Goal: Task Accomplishment & Management: Use online tool/utility

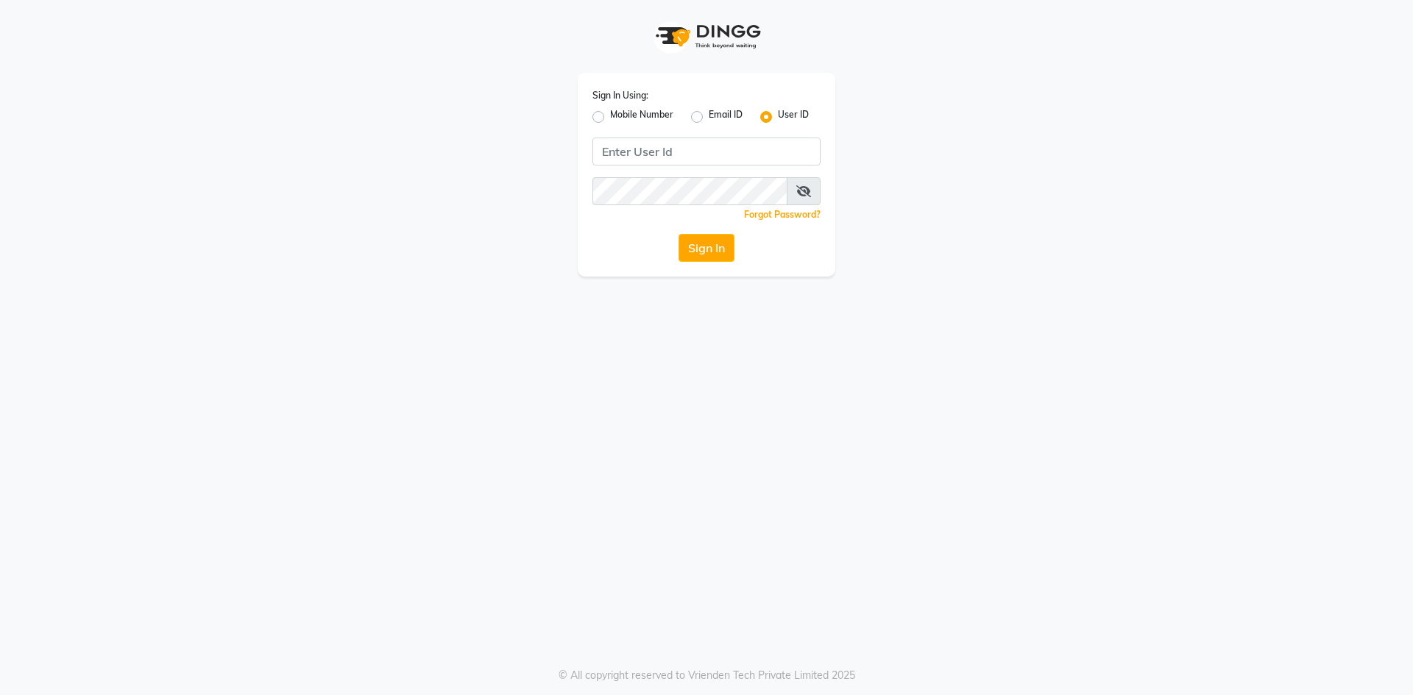
click at [610, 117] on label "Mobile Number" at bounding box center [641, 117] width 63 height 18
click at [610, 117] on input "Mobile Number" at bounding box center [615, 113] width 10 height 10
radio input "true"
radio input "false"
click at [673, 158] on input "Username" at bounding box center [731, 152] width 179 height 28
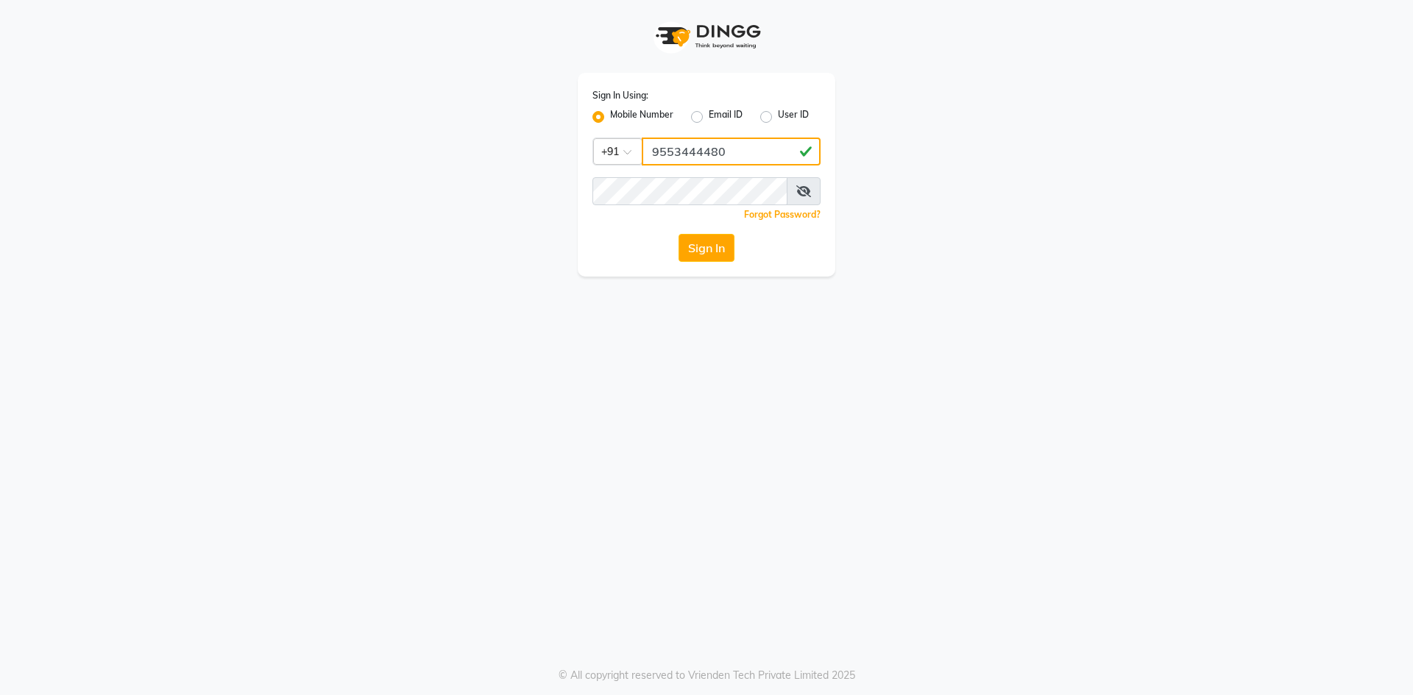
type input "9553444480"
click at [678, 234] on button "Sign In" at bounding box center [706, 248] width 56 height 28
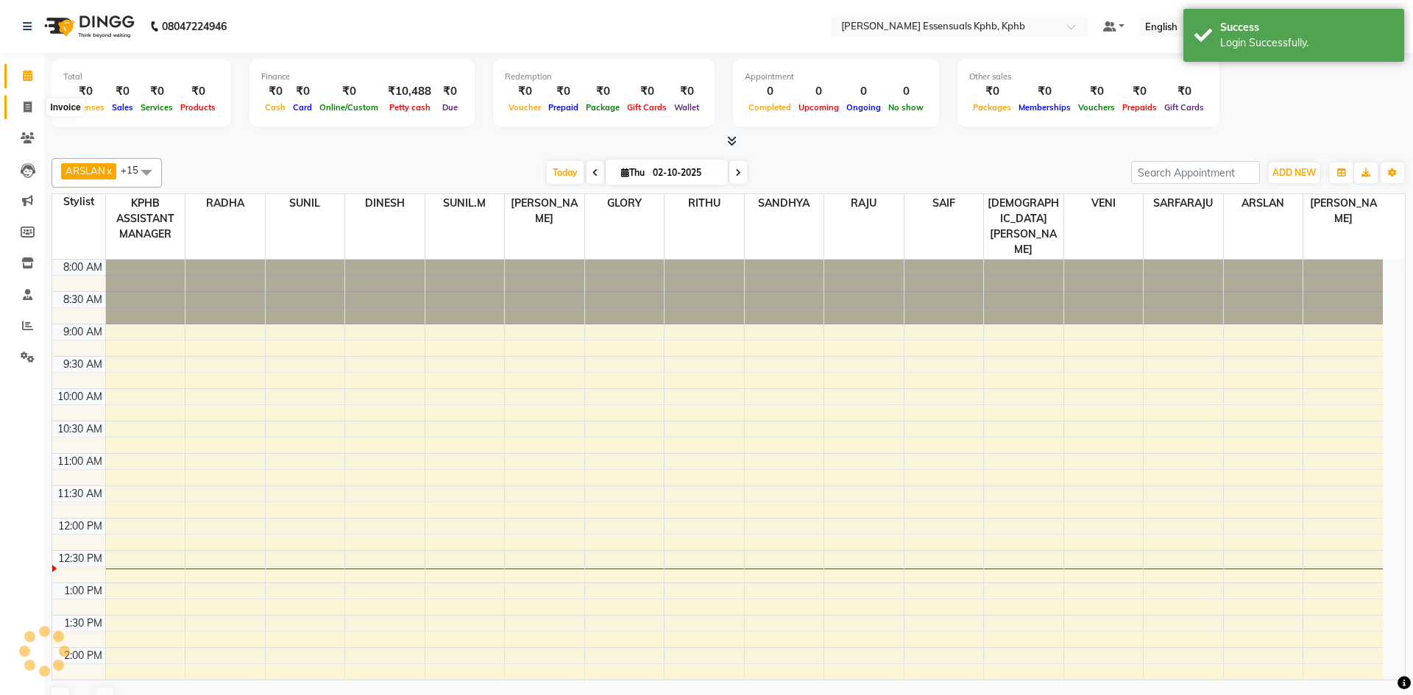
select select "en"
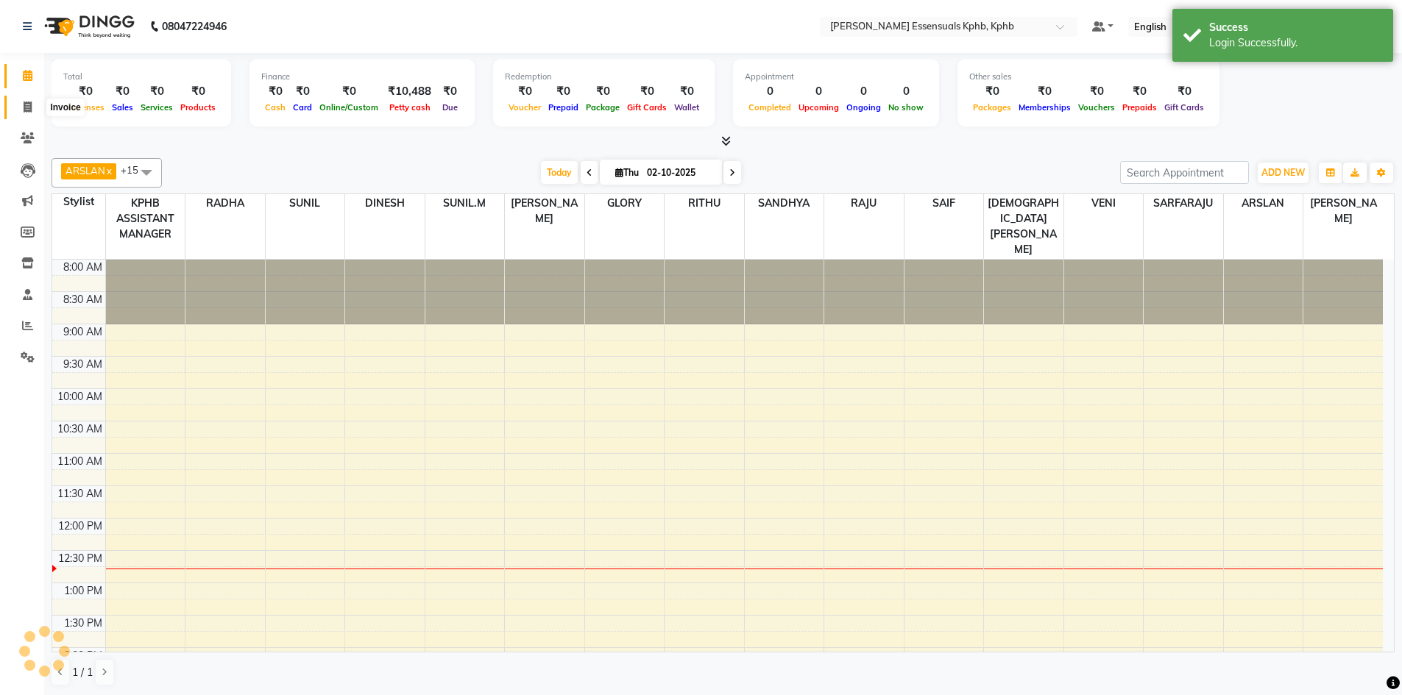
click at [20, 107] on span at bounding box center [28, 107] width 26 height 17
select select "service"
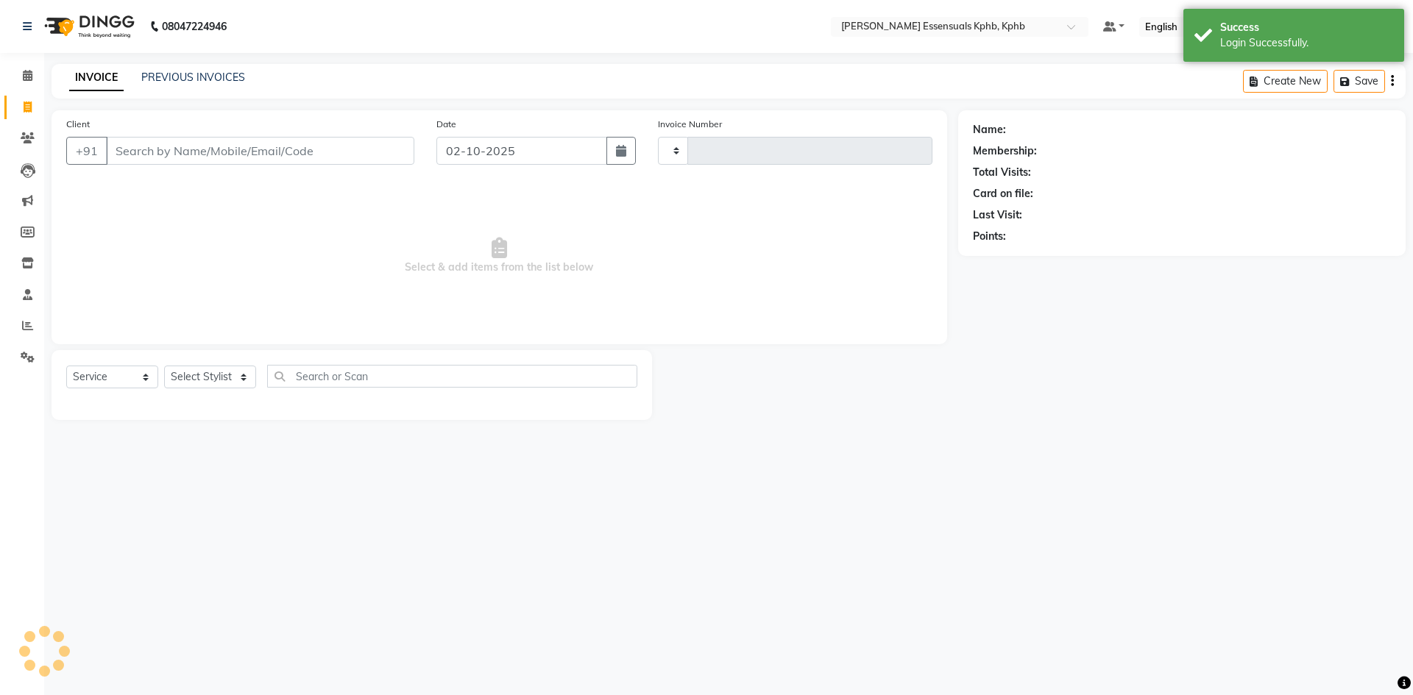
type input "1643"
select select "5938"
click at [28, 80] on icon at bounding box center [28, 75] width 10 height 11
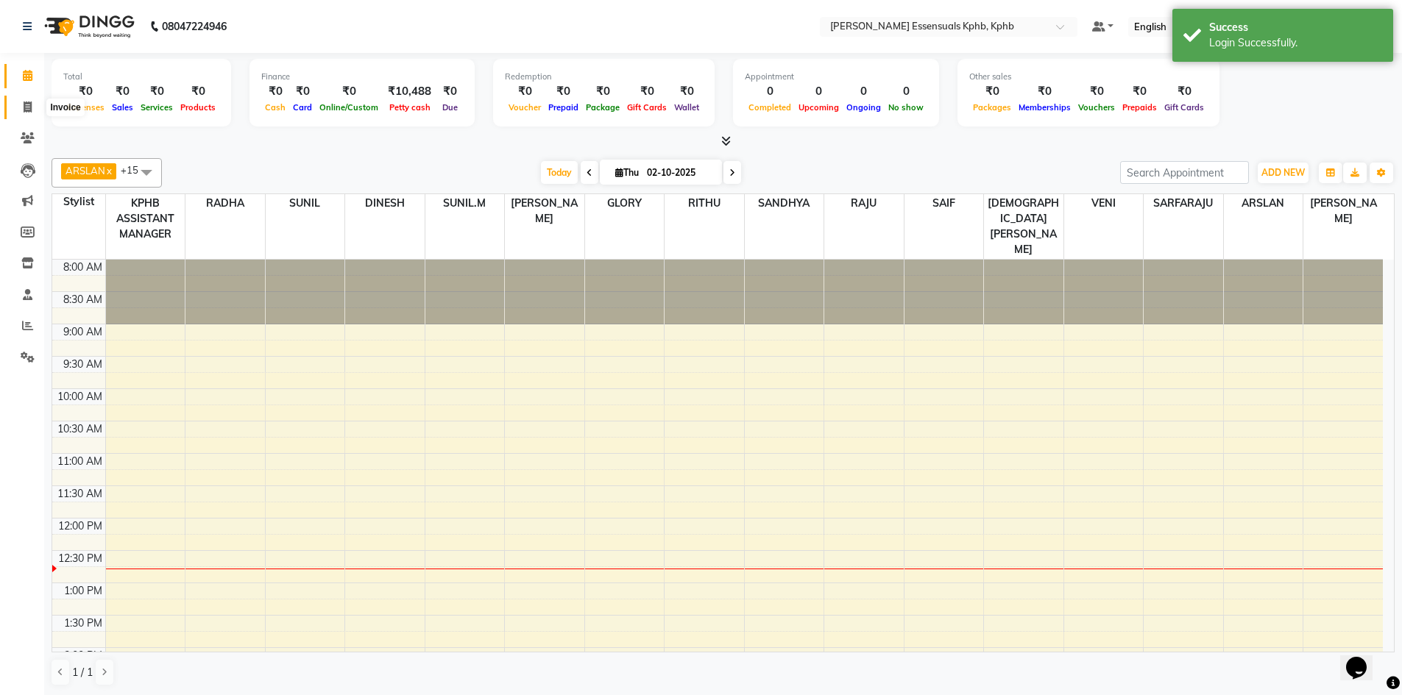
click at [30, 107] on icon at bounding box center [28, 107] width 8 height 11
select select "service"
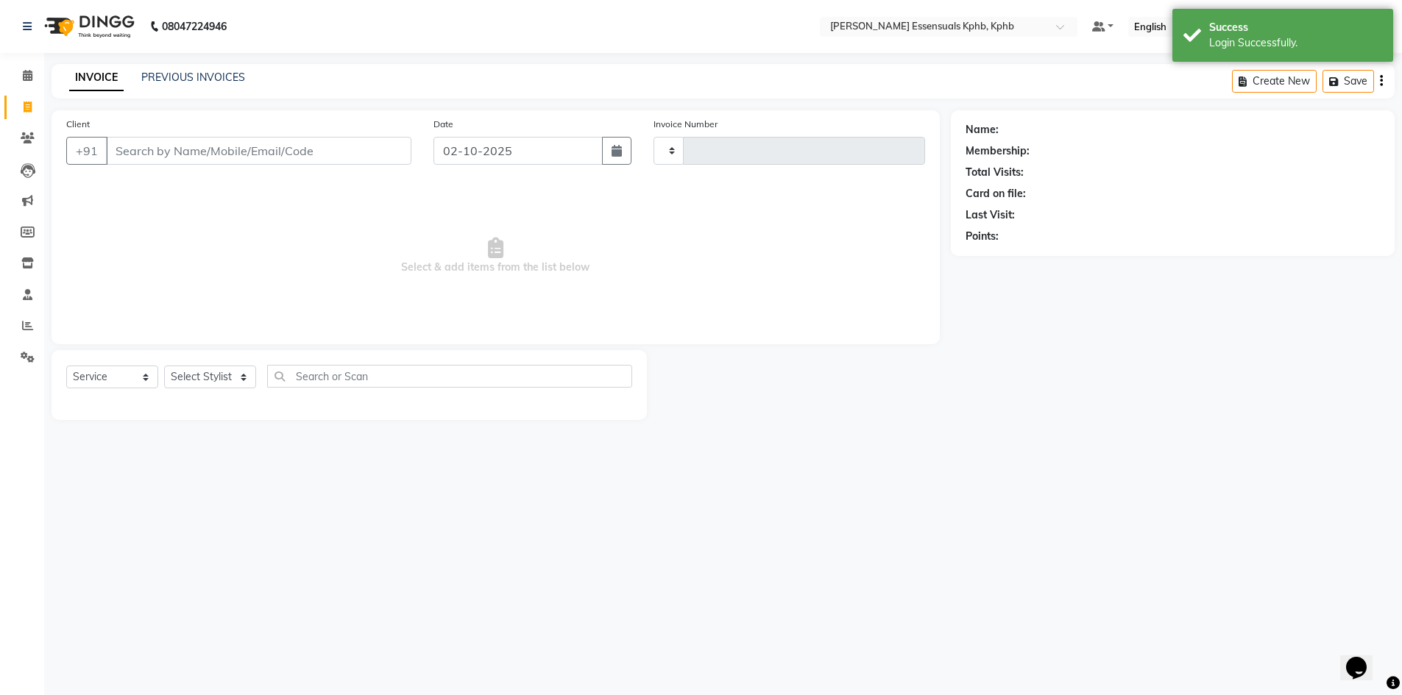
type input "1643"
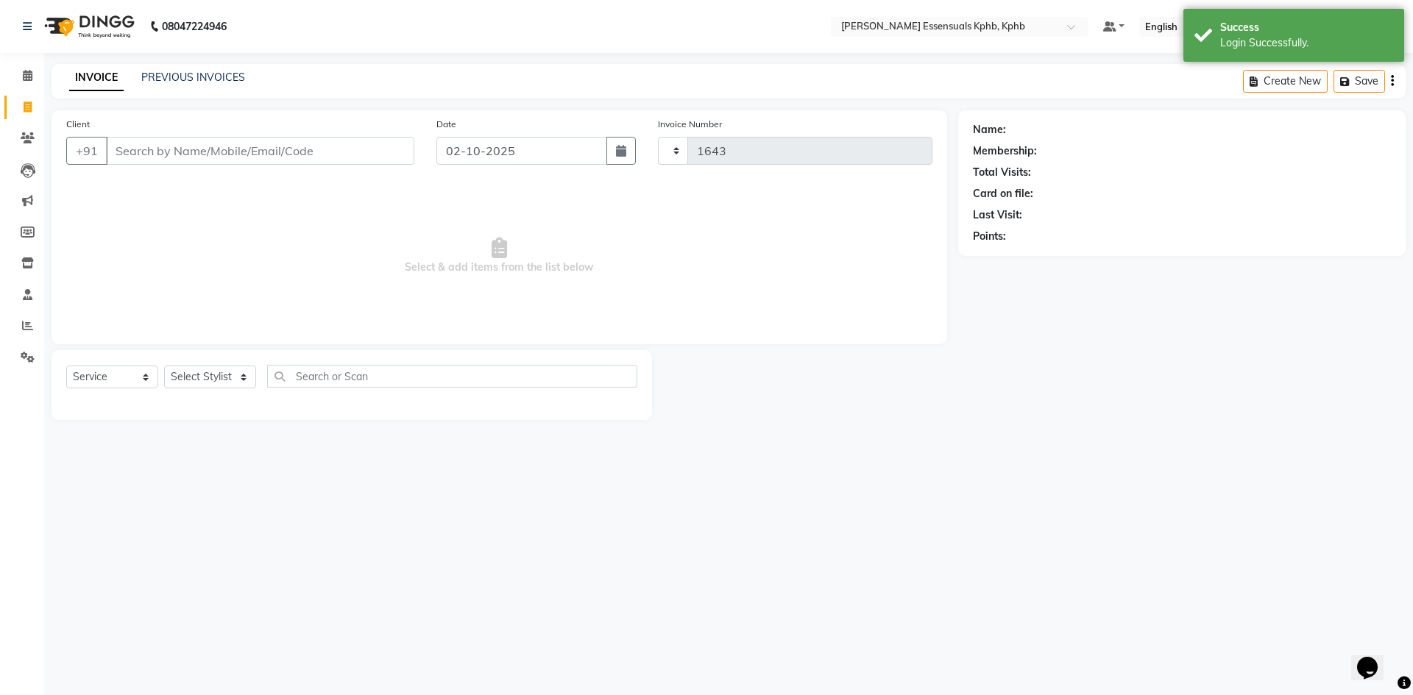
select select "5938"
click at [206, 370] on select "Select Stylist [PERSON_NAME] KPHB ASSISTANT MANAGER [PERSON_NAME] [PERSON_NAME]…" at bounding box center [229, 377] width 130 height 23
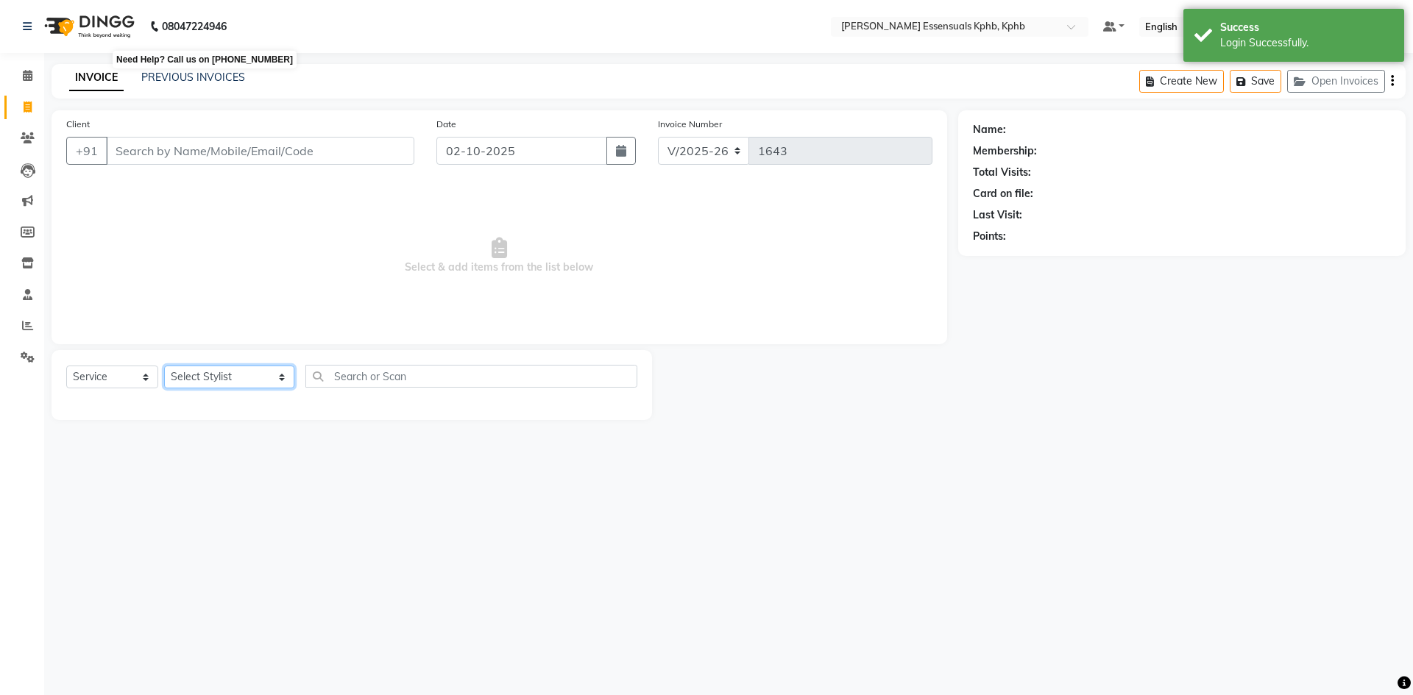
select select "84873"
click at [164, 366] on select "Select Stylist [PERSON_NAME] KPHB ASSISTANT MANAGER [PERSON_NAME] [PERSON_NAME]…" at bounding box center [229, 377] width 130 height 23
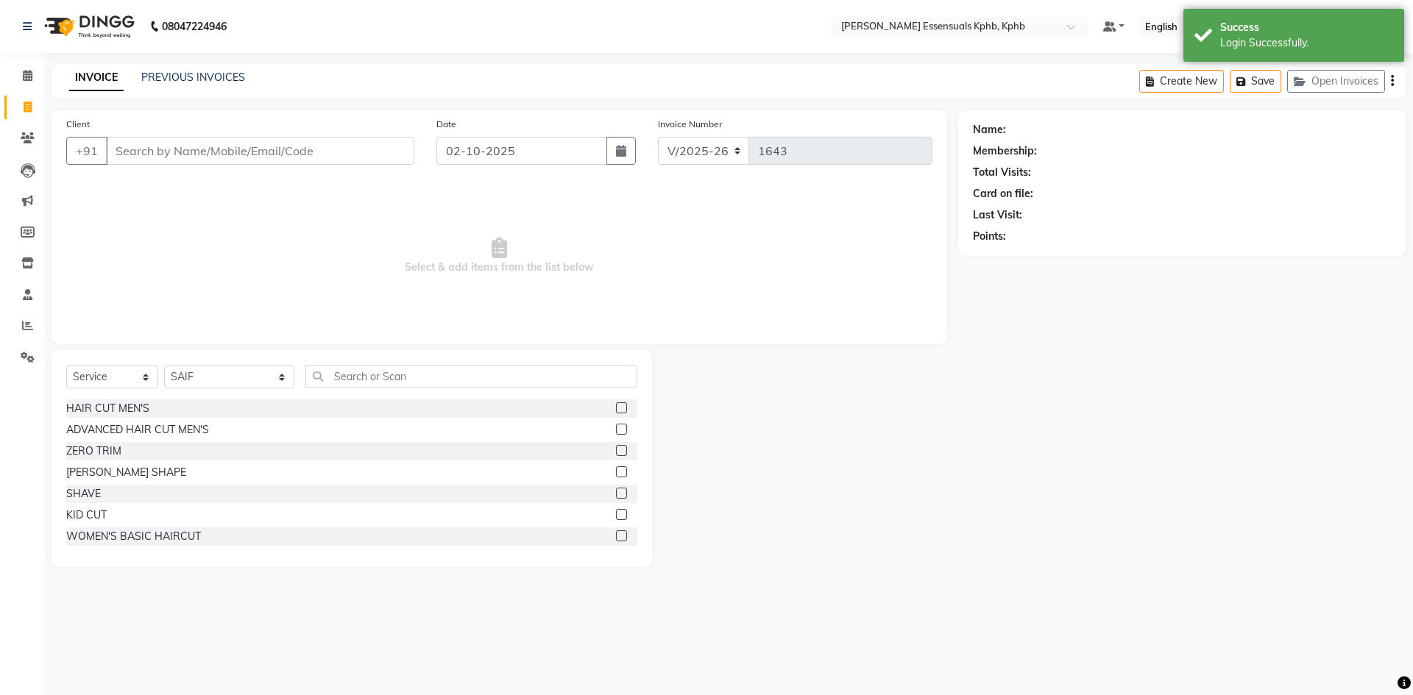
click at [616, 429] on label at bounding box center [621, 429] width 11 height 11
click at [616, 429] on input "checkbox" at bounding box center [621, 430] width 10 height 10
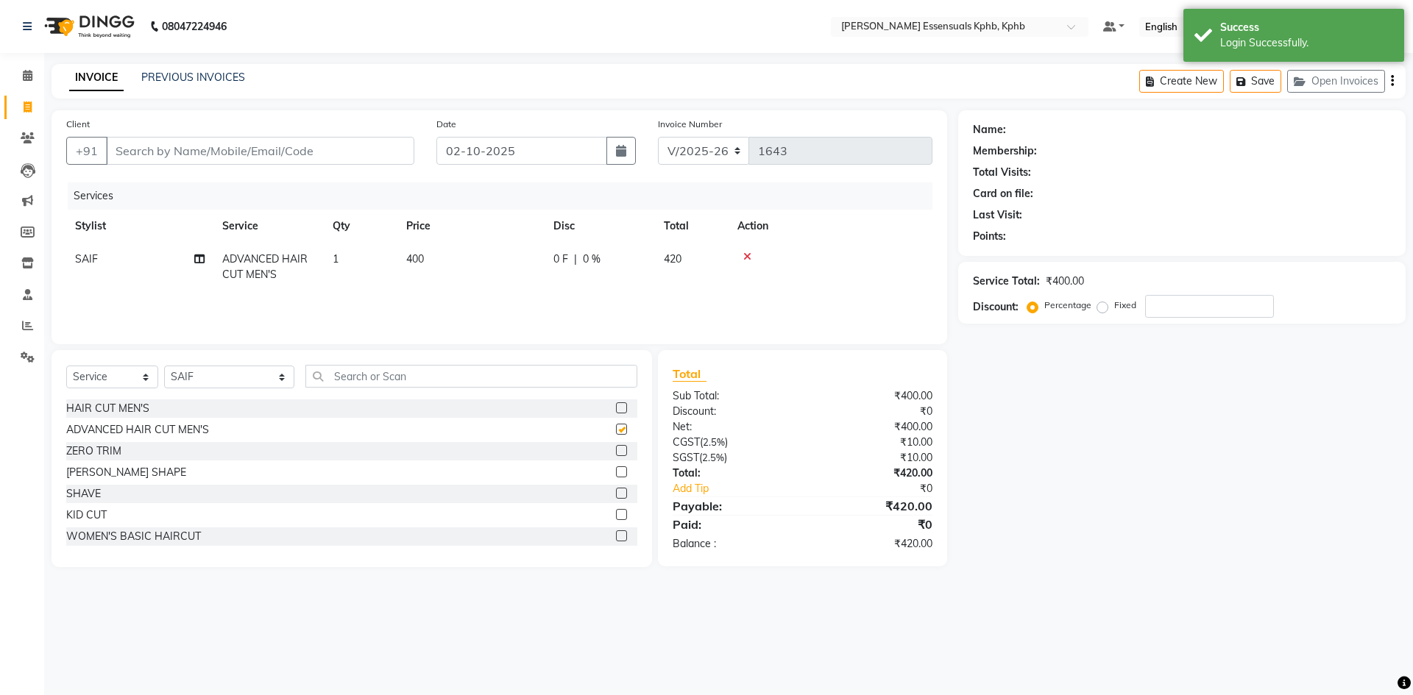
checkbox input "false"
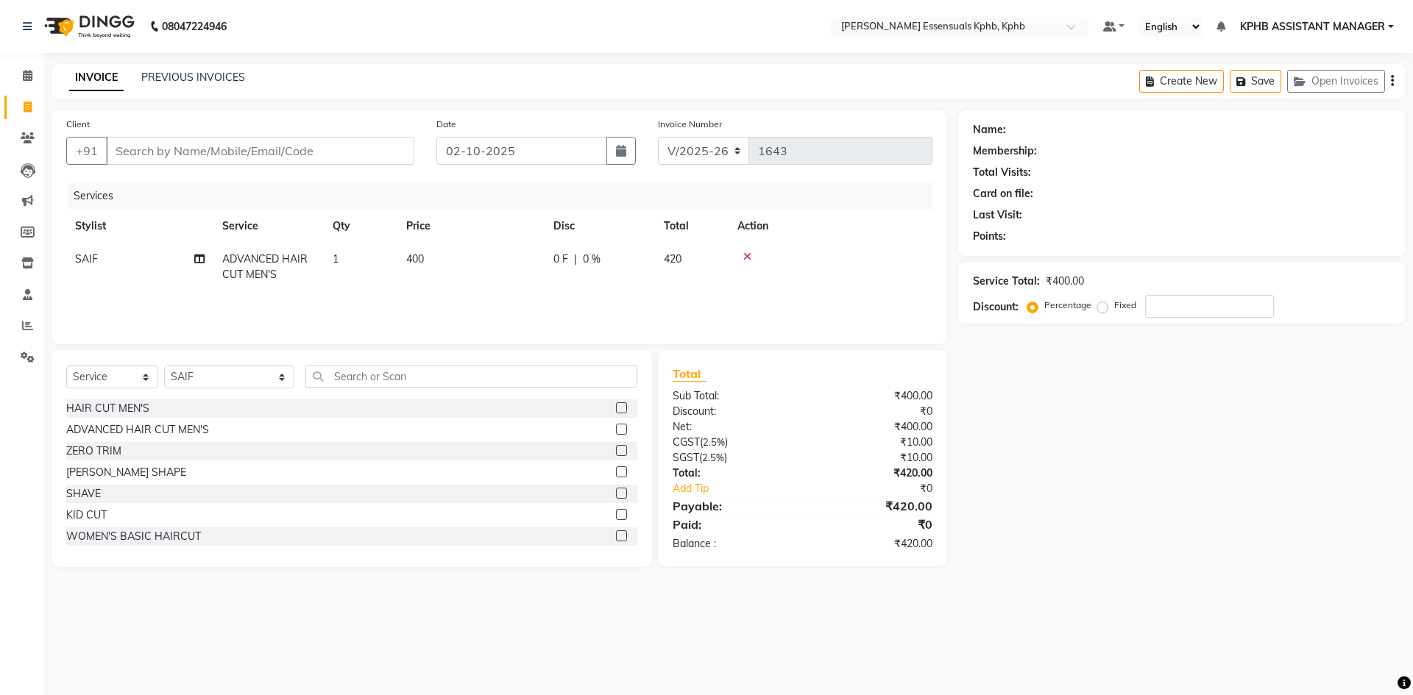
click at [616, 516] on label at bounding box center [621, 514] width 11 height 11
click at [616, 516] on input "checkbox" at bounding box center [621, 516] width 10 height 10
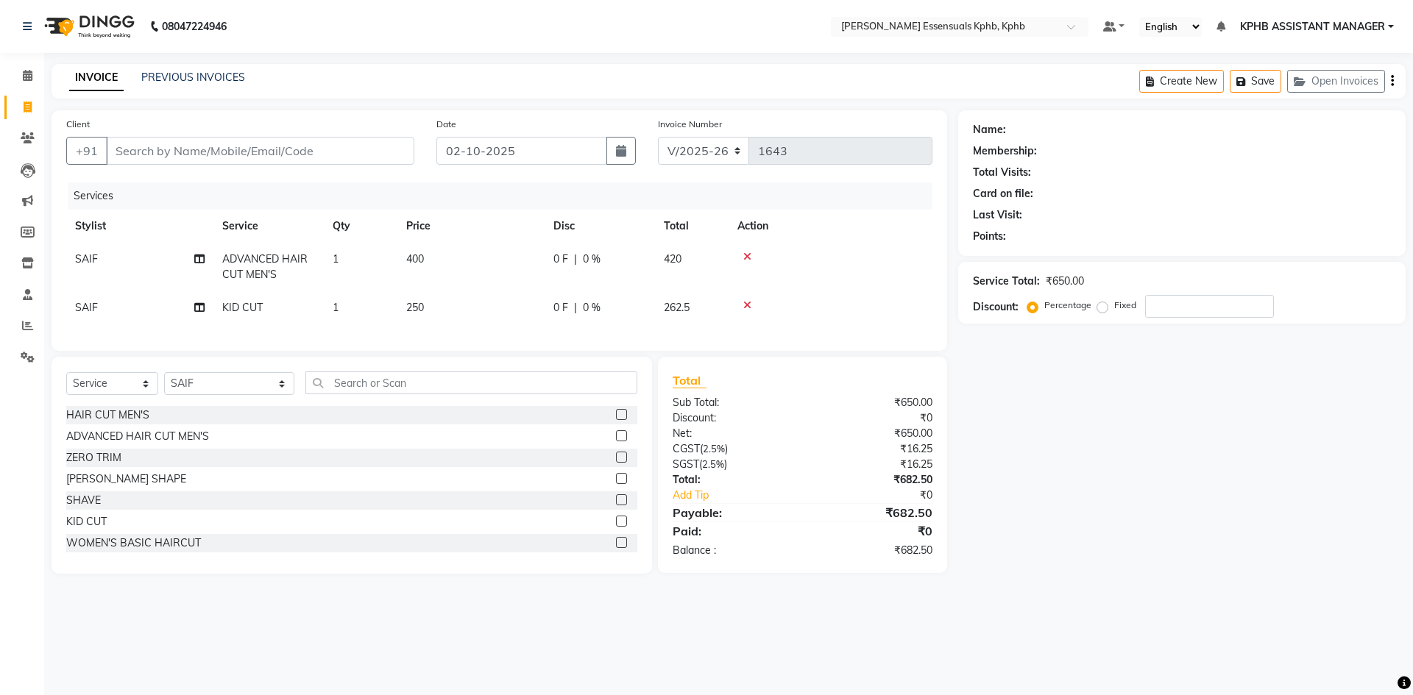
checkbox input "false"
click at [389, 245] on td "1" at bounding box center [361, 267] width 74 height 49
select select "84873"
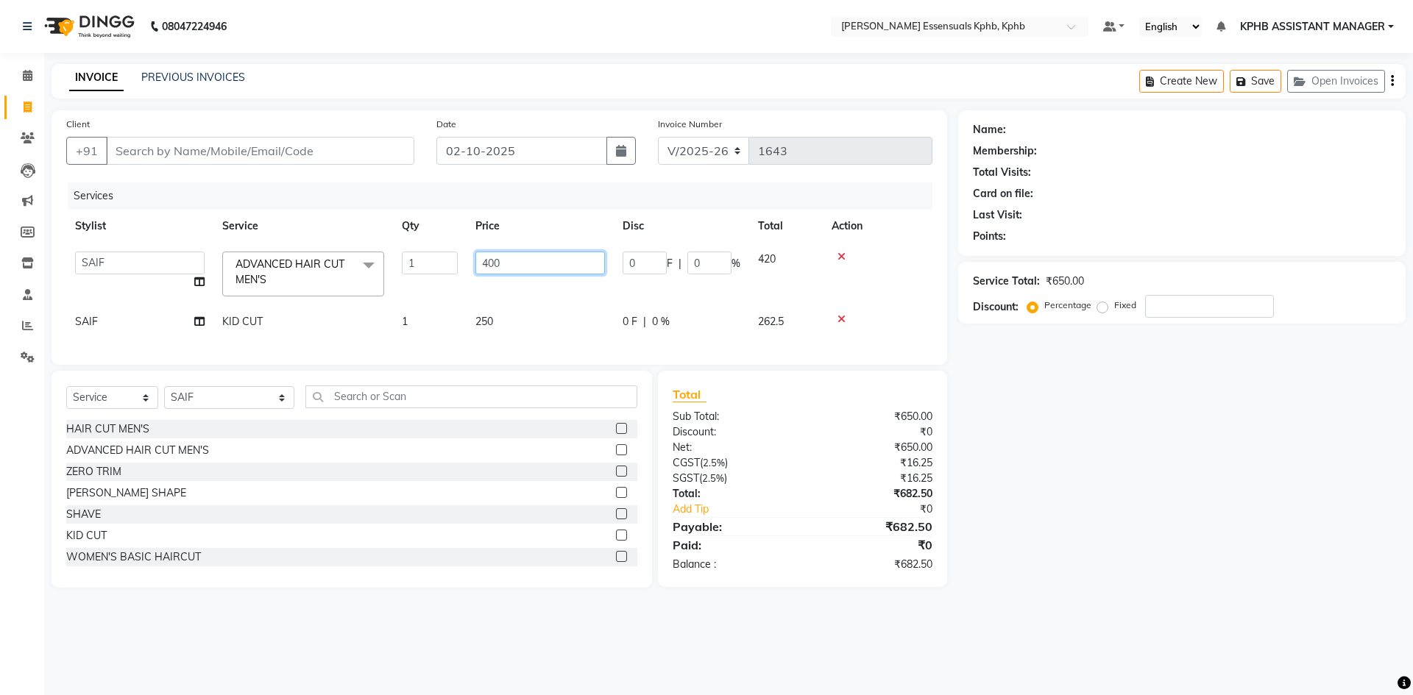
drag, startPoint x: 549, startPoint y: 264, endPoint x: 179, endPoint y: 268, distance: 370.1
click at [188, 269] on tr "[PERSON_NAME] KPHB ASSISTANT MANAGER [PERSON_NAME] [PERSON_NAME] [PERSON_NAME] …" at bounding box center [499, 274] width 866 height 63
type input "450"
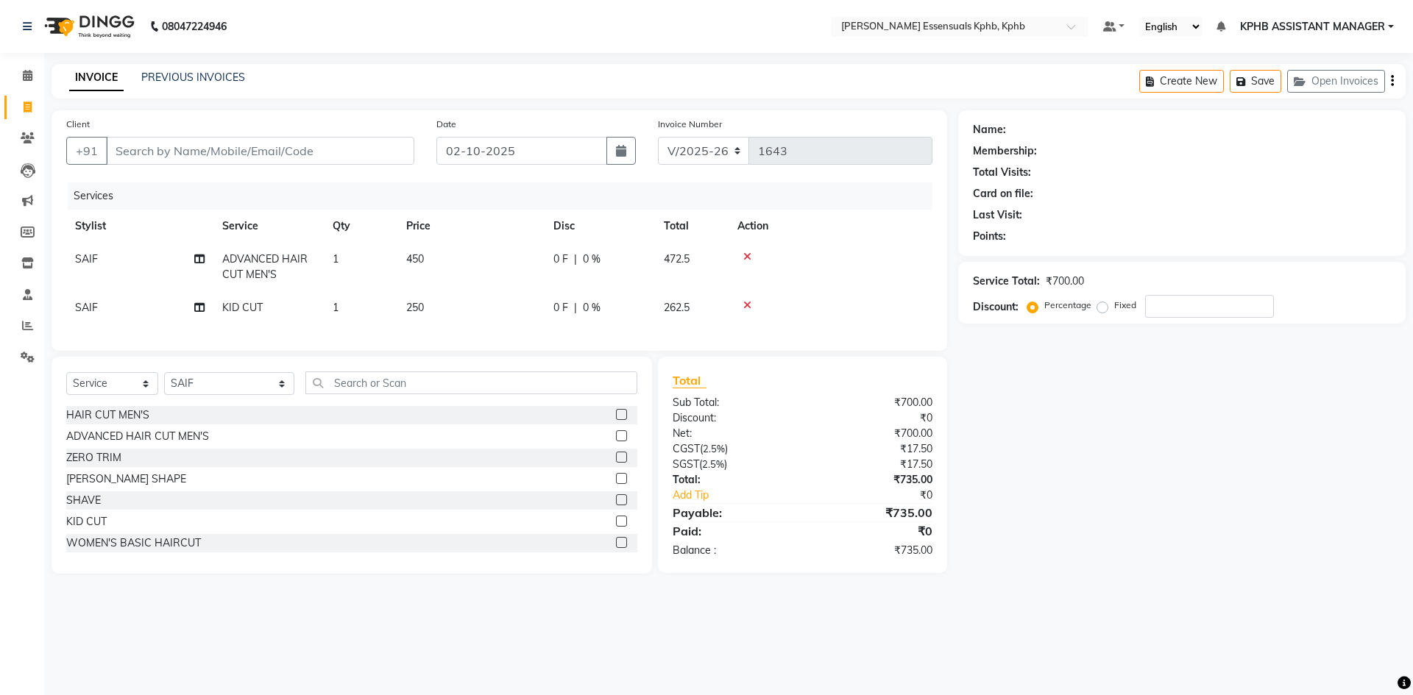
click at [909, 593] on main "INVOICE PREVIOUS INVOICES Create New Save Open Invoices Client +91 Date [DATE] …" at bounding box center [728, 330] width 1369 height 532
click at [441, 321] on td "250" at bounding box center [470, 307] width 147 height 33
select select "84873"
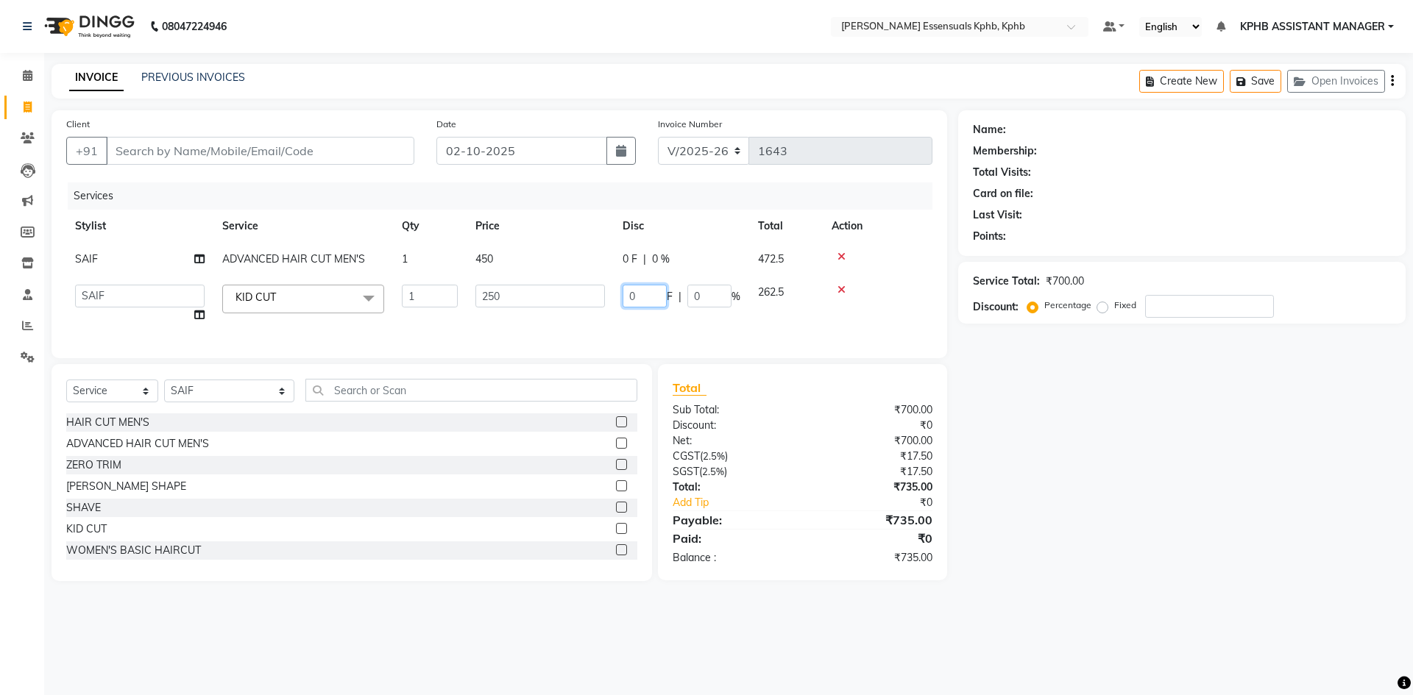
drag, startPoint x: 366, startPoint y: 294, endPoint x: 148, endPoint y: 317, distance: 219.0
click at [174, 315] on tr "[PERSON_NAME] KPHB ASSISTANT MANAGER [PERSON_NAME] [PERSON_NAME] [PERSON_NAME] …" at bounding box center [499, 304] width 866 height 56
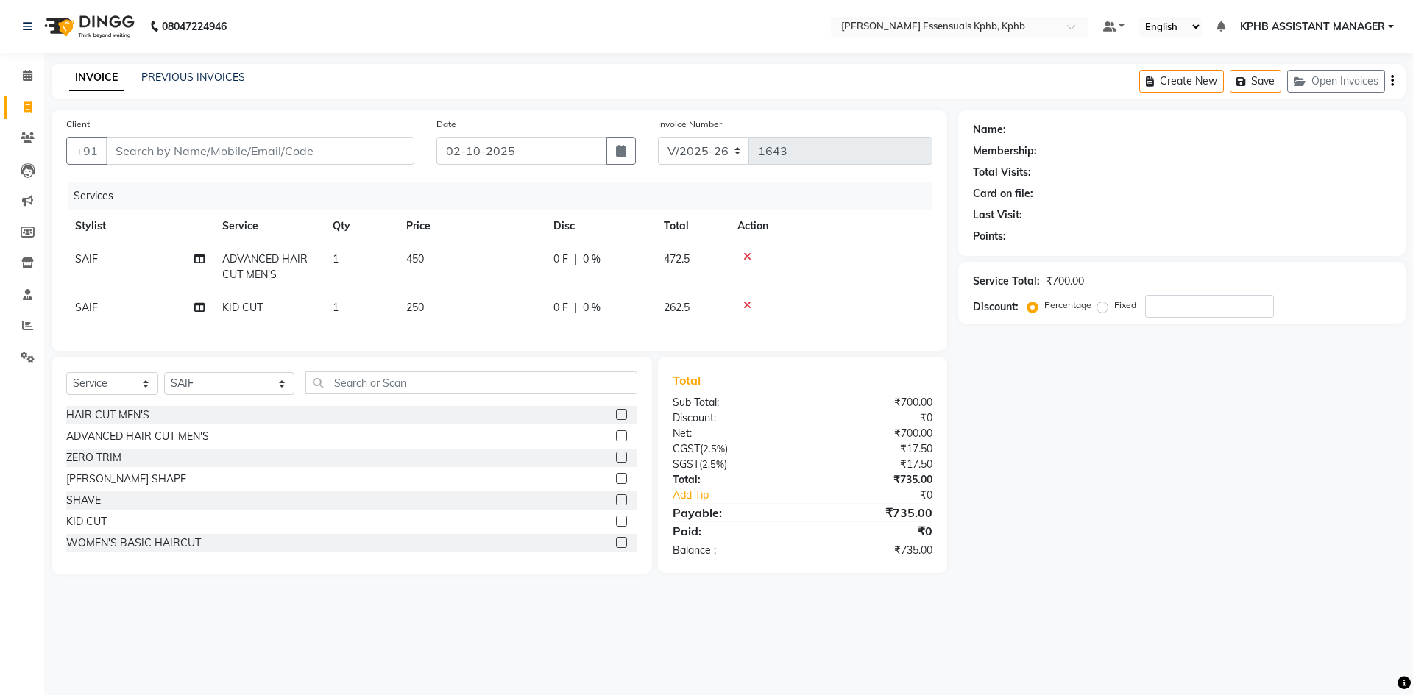
click at [467, 308] on td "250" at bounding box center [470, 307] width 147 height 33
select select "84873"
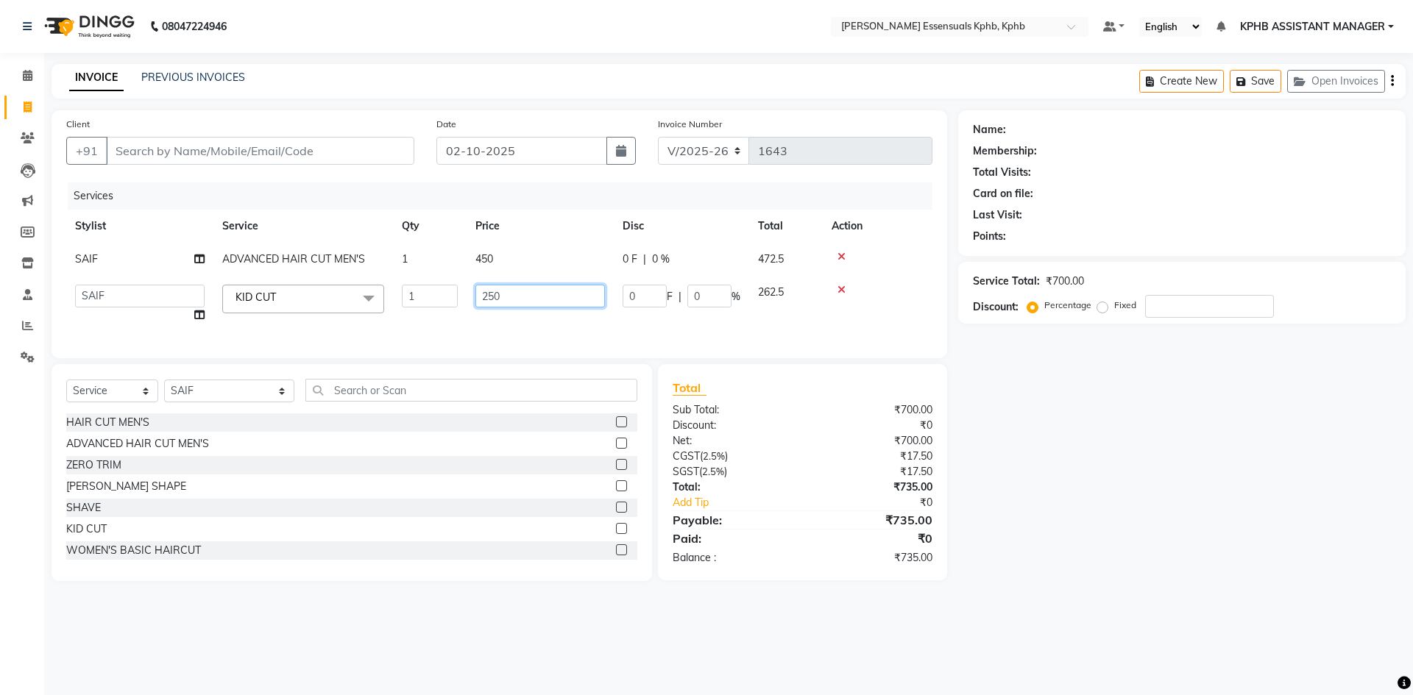
click at [491, 299] on input "250" at bounding box center [540, 296] width 130 height 23
type input "350"
click at [871, 528] on div "₹735.00" at bounding box center [872, 520] width 141 height 18
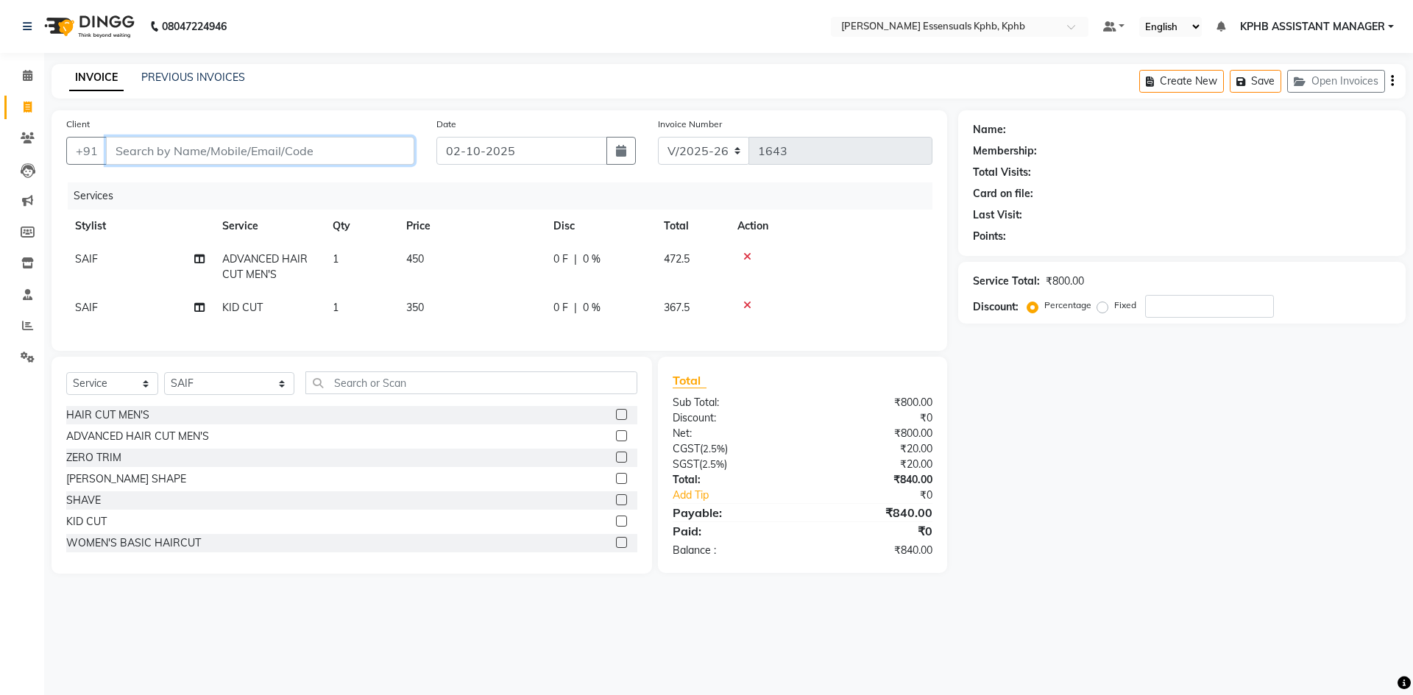
click at [272, 155] on input "Client" at bounding box center [260, 151] width 308 height 28
type input "9"
type input "0"
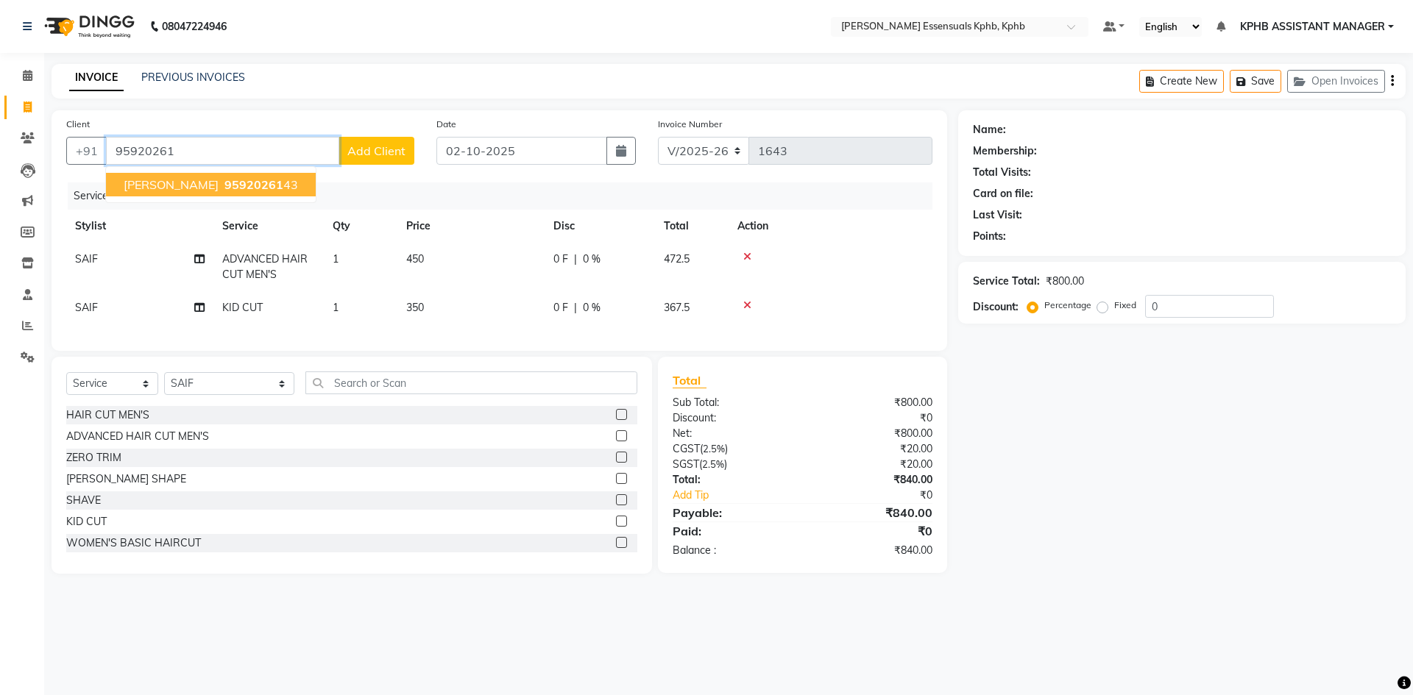
click at [249, 182] on ngb-highlight "95920261 43" at bounding box center [259, 184] width 77 height 15
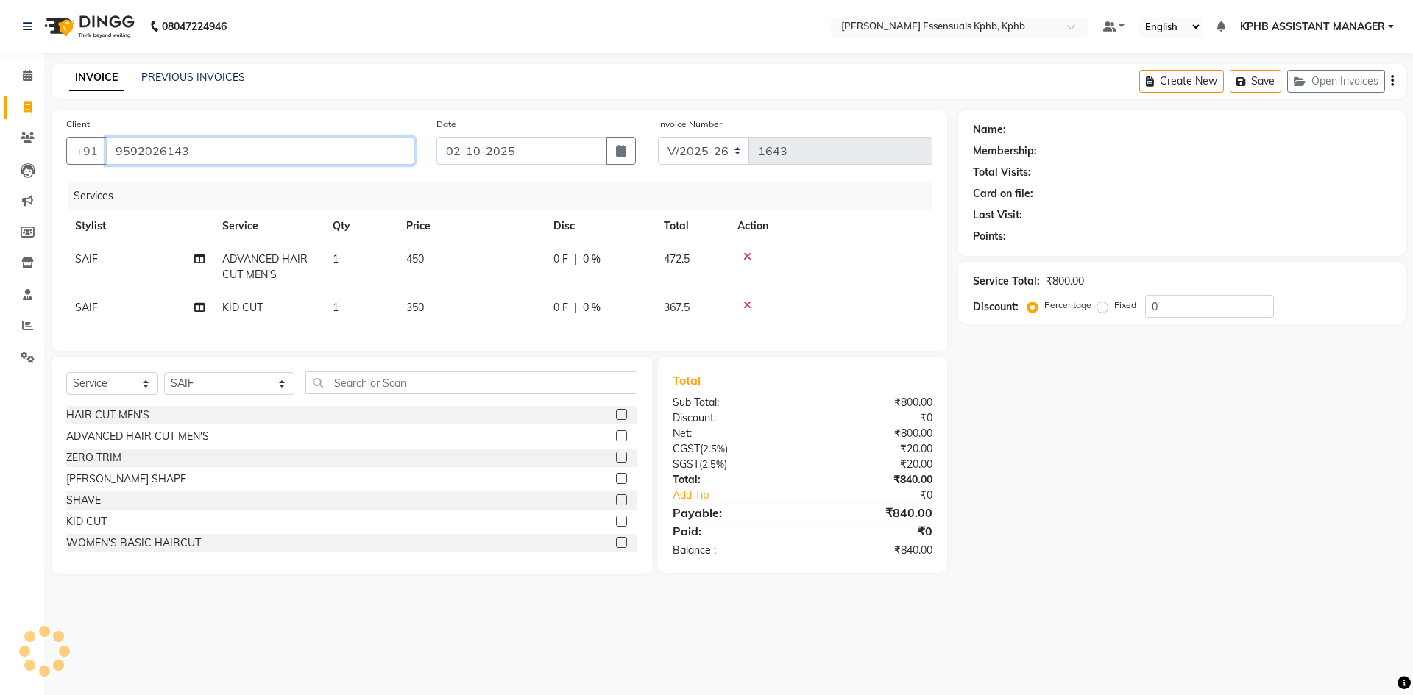
type input "9592026143"
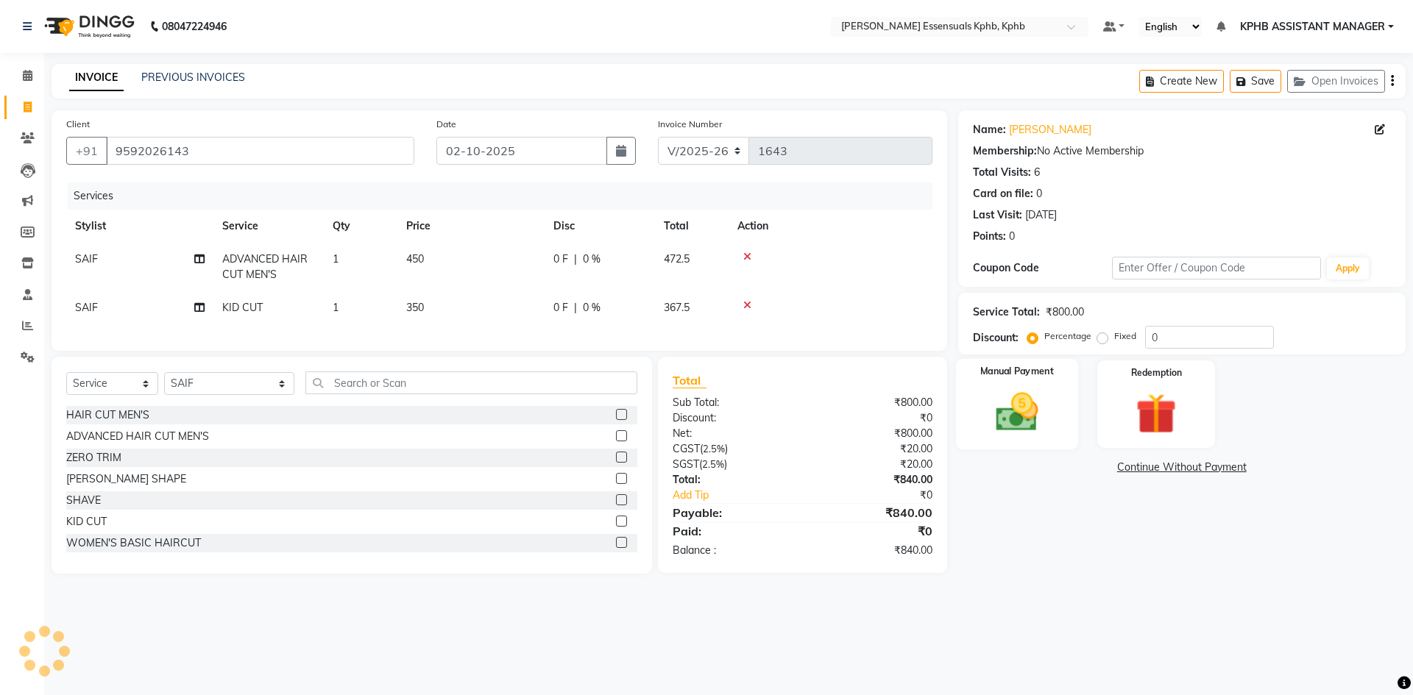
click at [1019, 406] on img at bounding box center [1016, 412] width 68 height 49
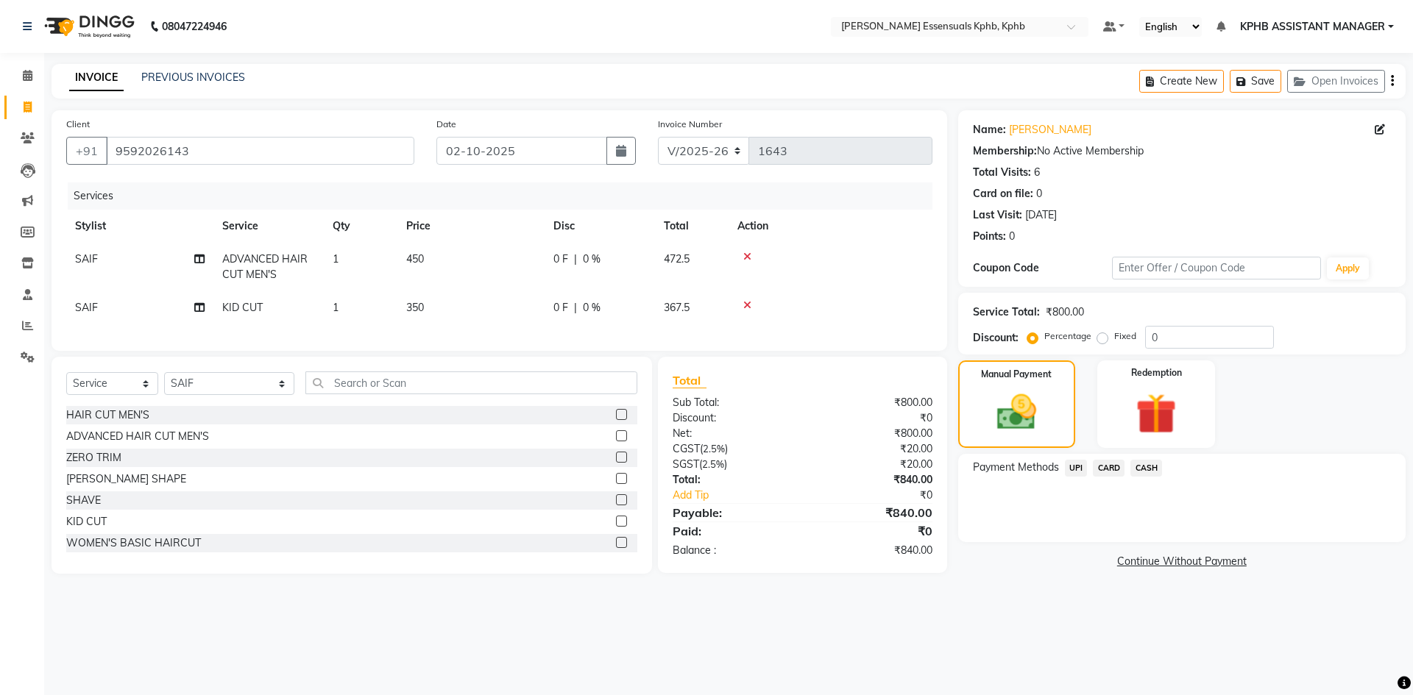
click at [1078, 467] on span "UPI" at bounding box center [1076, 468] width 23 height 17
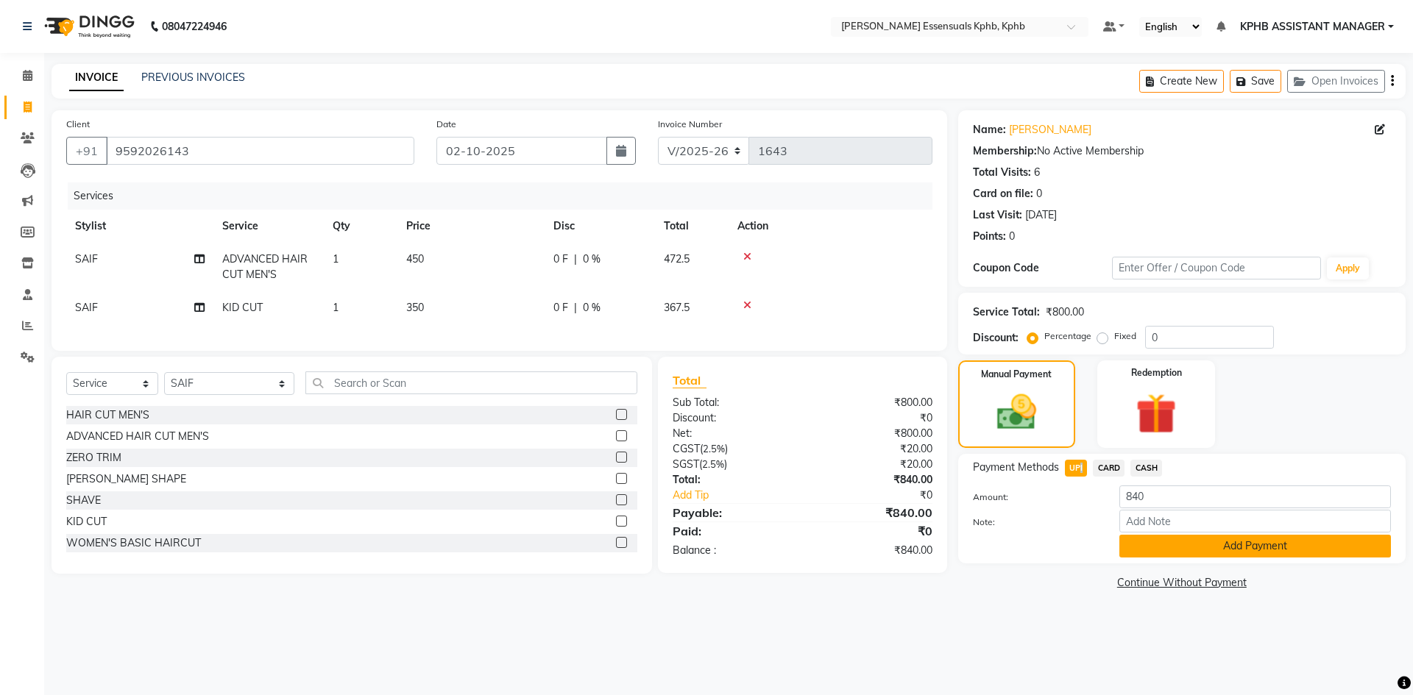
click at [1129, 537] on button "Add Payment" at bounding box center [1255, 546] width 272 height 23
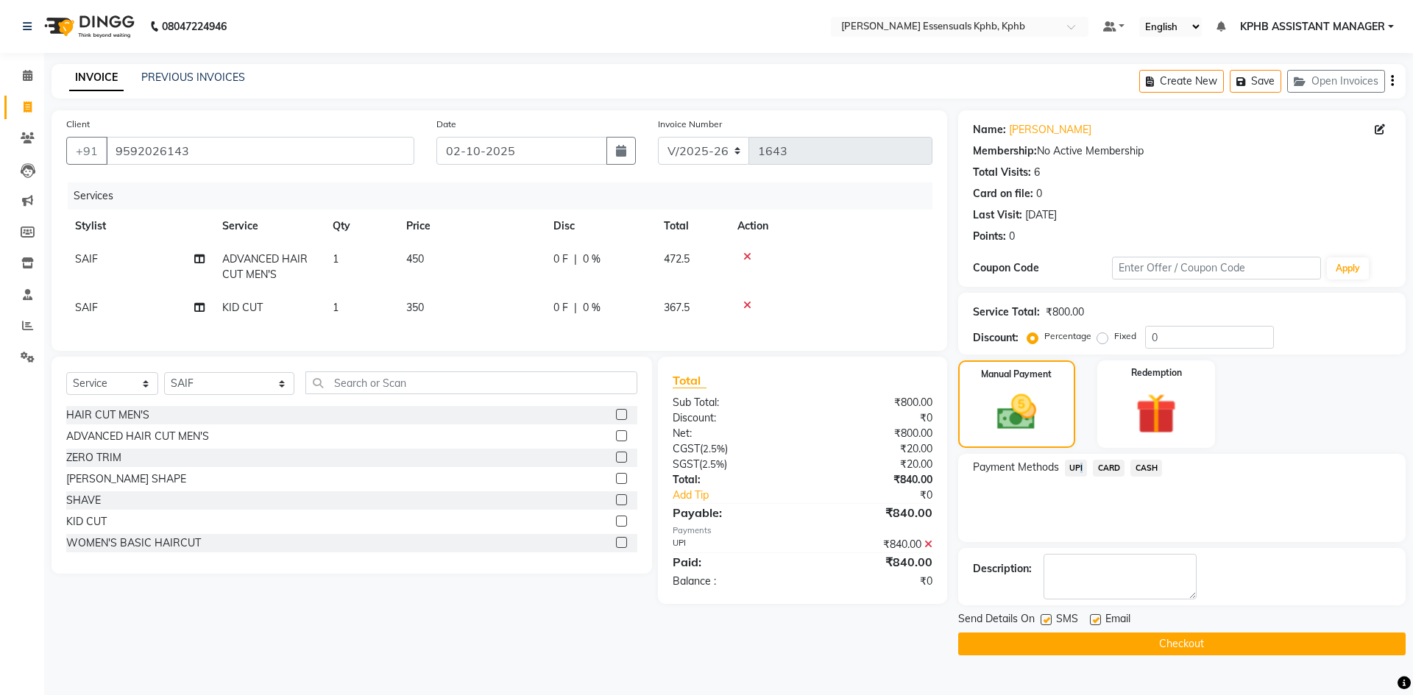
click at [1180, 640] on button "Checkout" at bounding box center [1181, 644] width 447 height 23
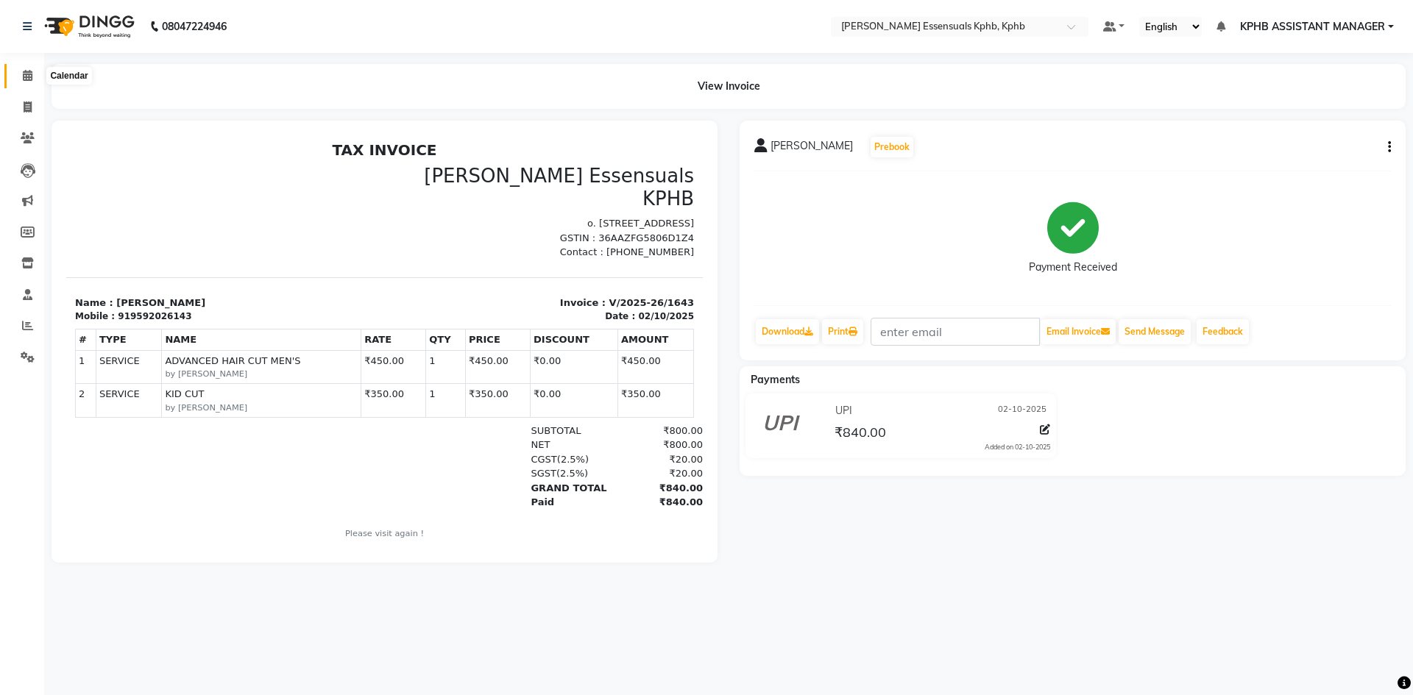
click at [30, 77] on icon at bounding box center [28, 75] width 10 height 11
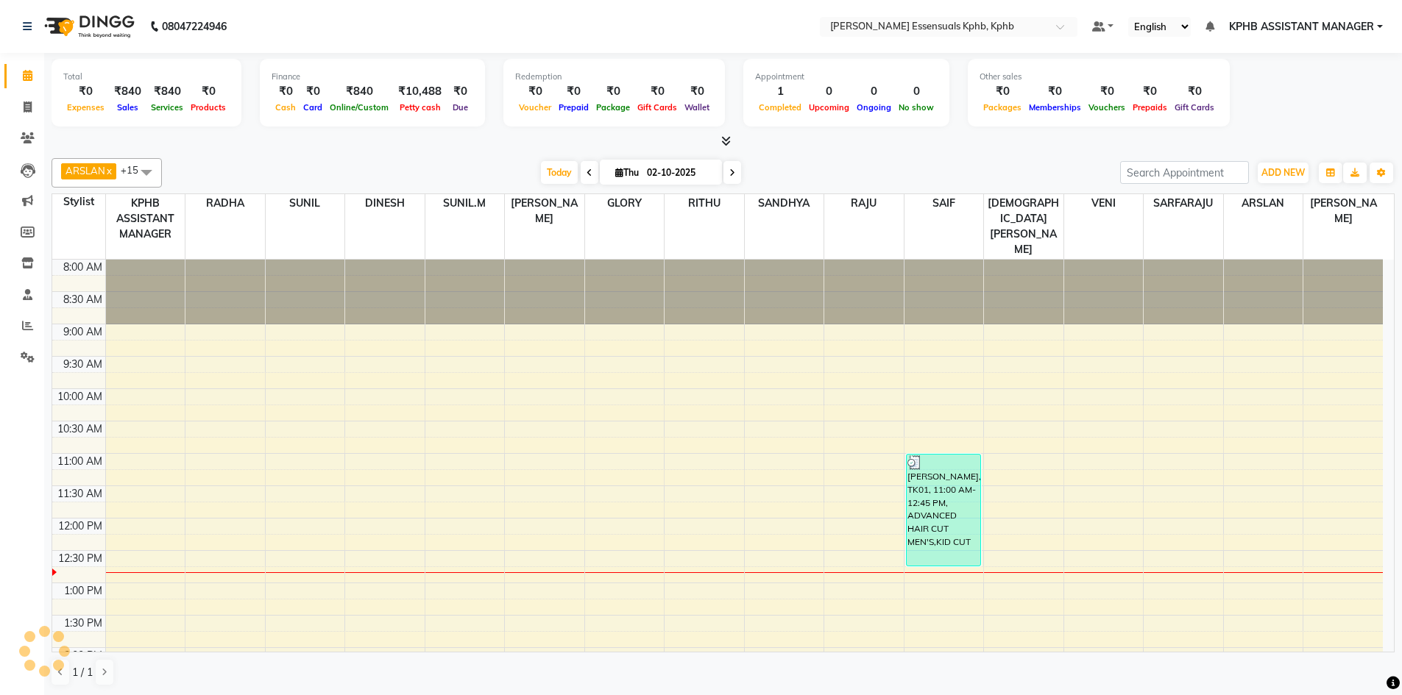
scroll to position [260, 0]
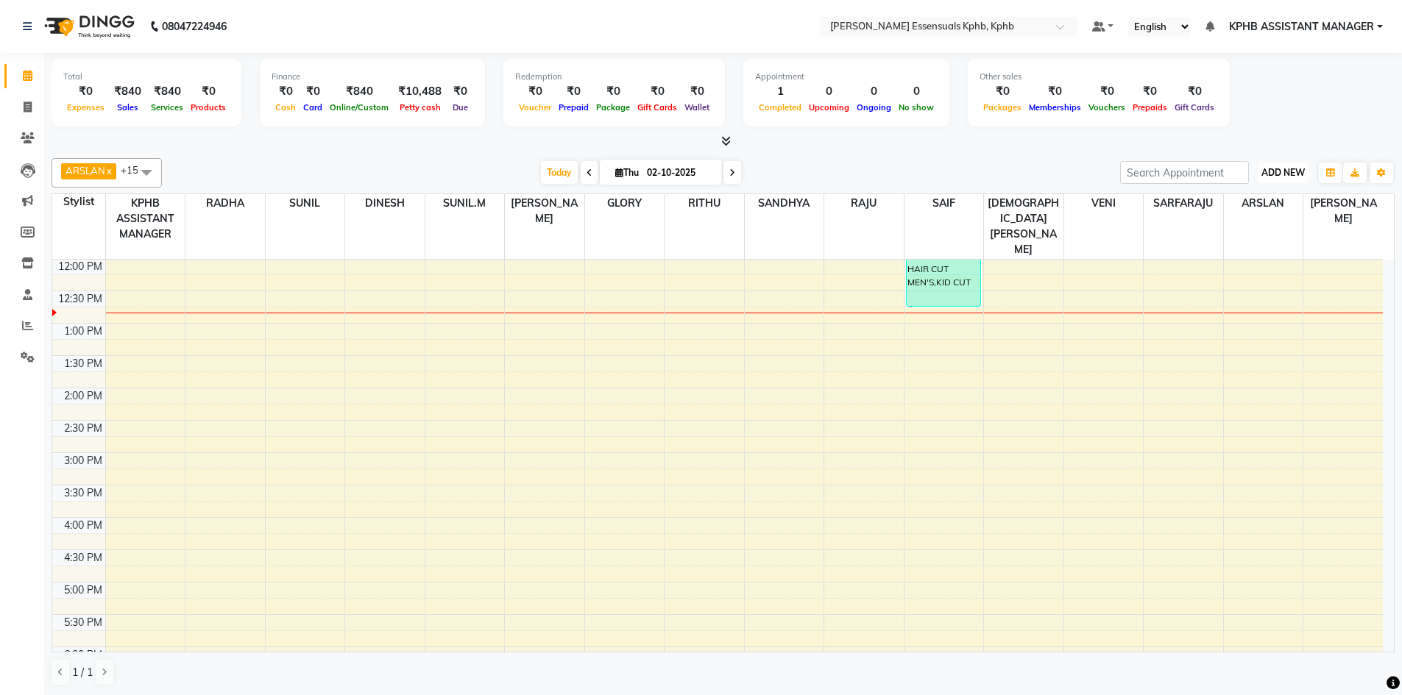
click at [1285, 176] on span "ADD NEW" at bounding box center [1282, 172] width 43 height 11
click at [1252, 236] on link "Add Expense" at bounding box center [1249, 239] width 116 height 19
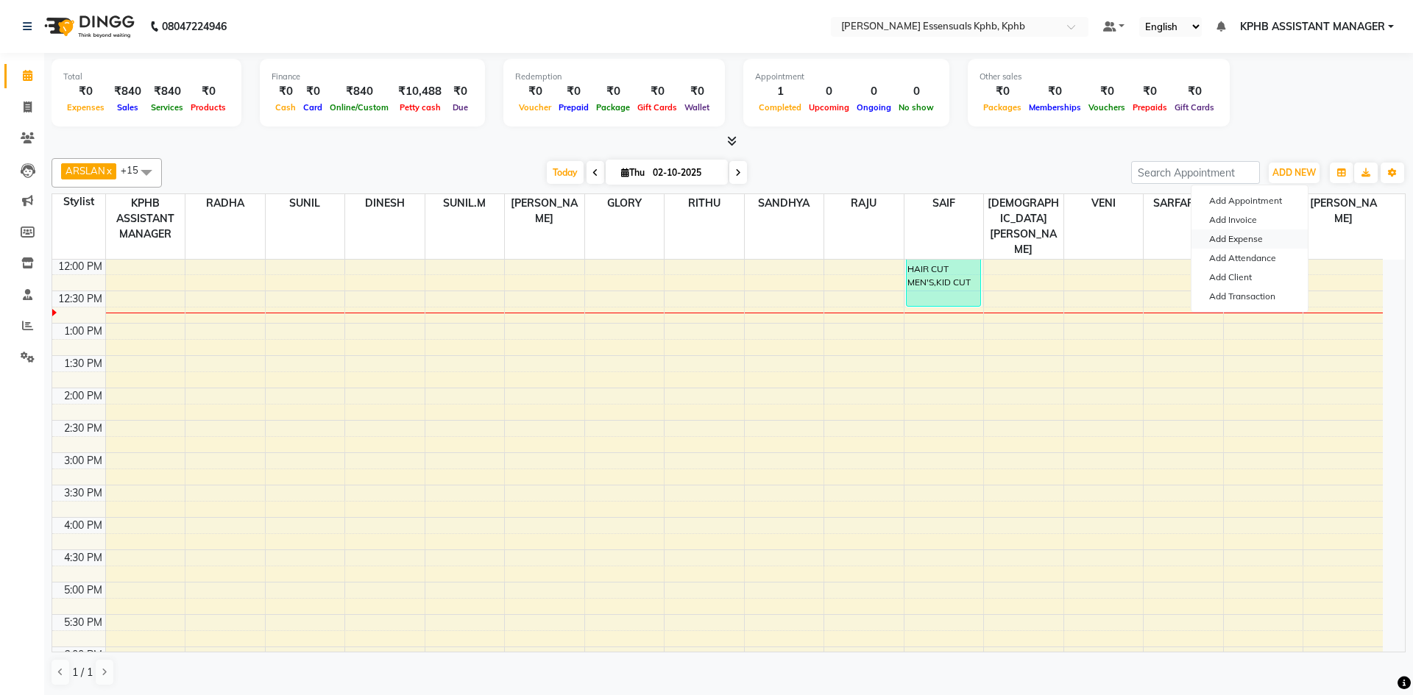
select select "1"
select select "4913"
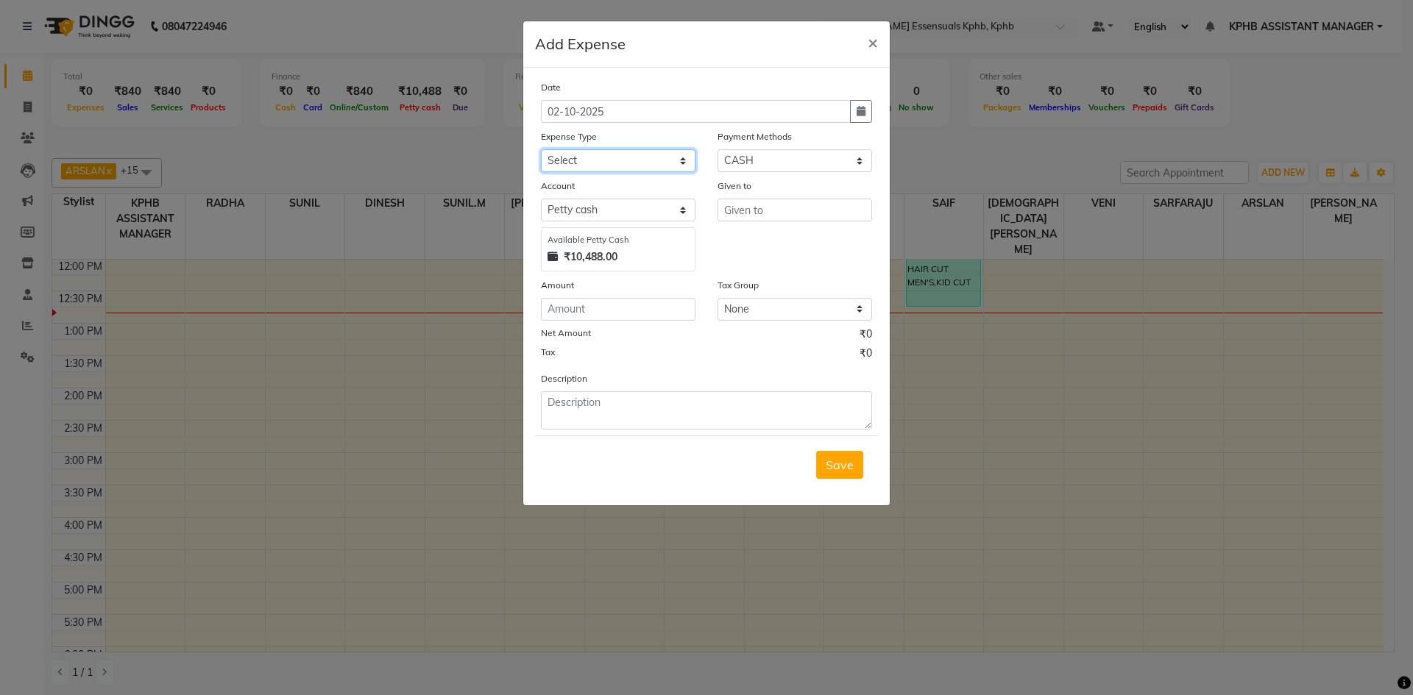
click at [615, 163] on select "Select Advance Salary Birthday party Cash transfer to bank Cash transfer to hub…" at bounding box center [618, 160] width 155 height 23
select select "17164"
click at [541, 149] on select "Select Advance Salary Birthday party Cash transfer to bank Cash transfer to hub…" at bounding box center [618, 160] width 155 height 23
click at [762, 210] on input "text" at bounding box center [794, 210] width 155 height 23
type input "SAIF"
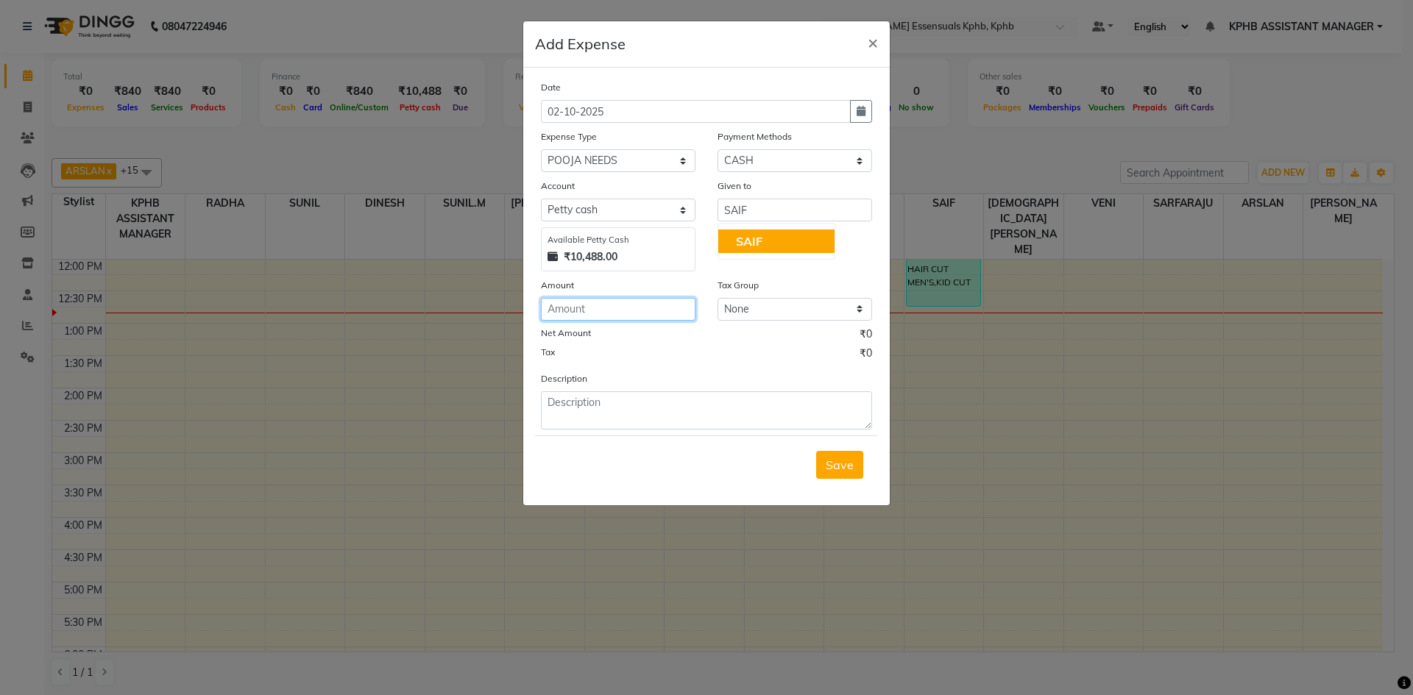
click at [563, 308] on input "number" at bounding box center [618, 309] width 155 height 23
type input "450"
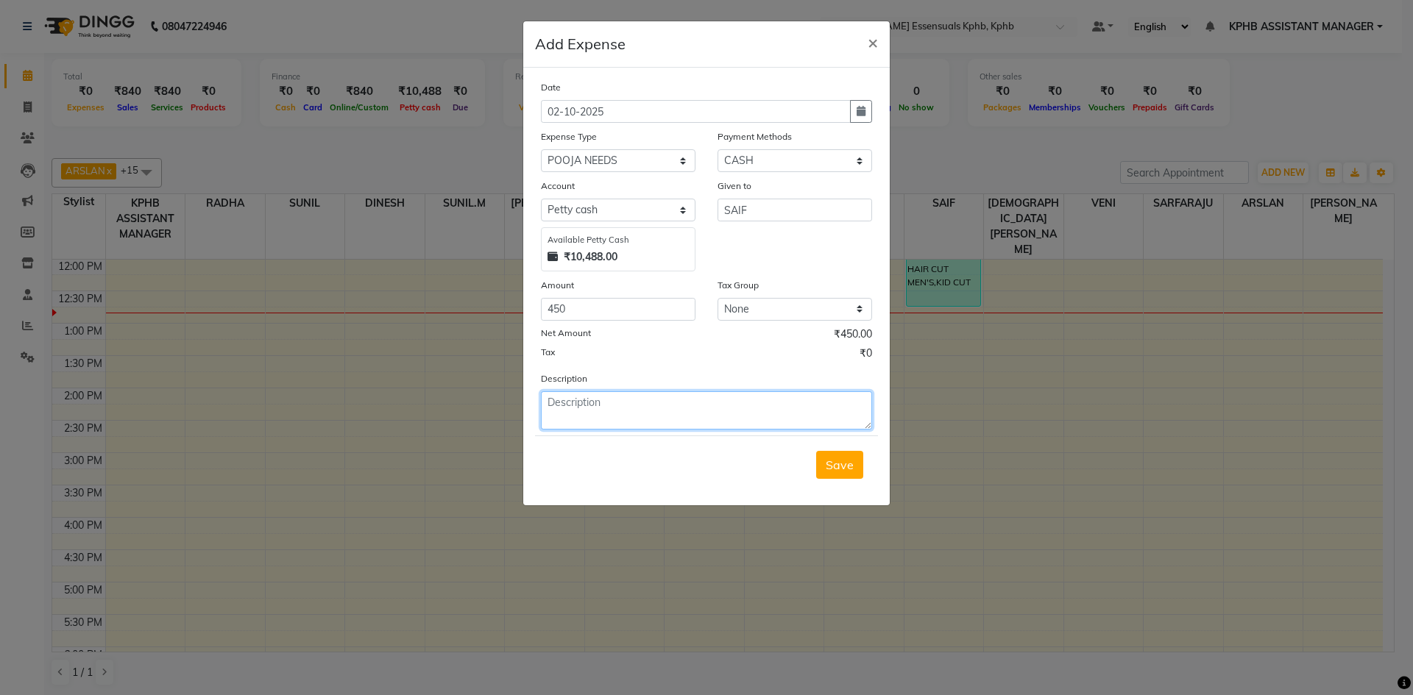
click at [709, 428] on textarea at bounding box center [706, 410] width 331 height 38
type textarea "POOJA EXPENSES(FLOWERS, COCONUT, PUMPKIN, BANANA)"
click at [837, 455] on button "Save" at bounding box center [839, 465] width 47 height 28
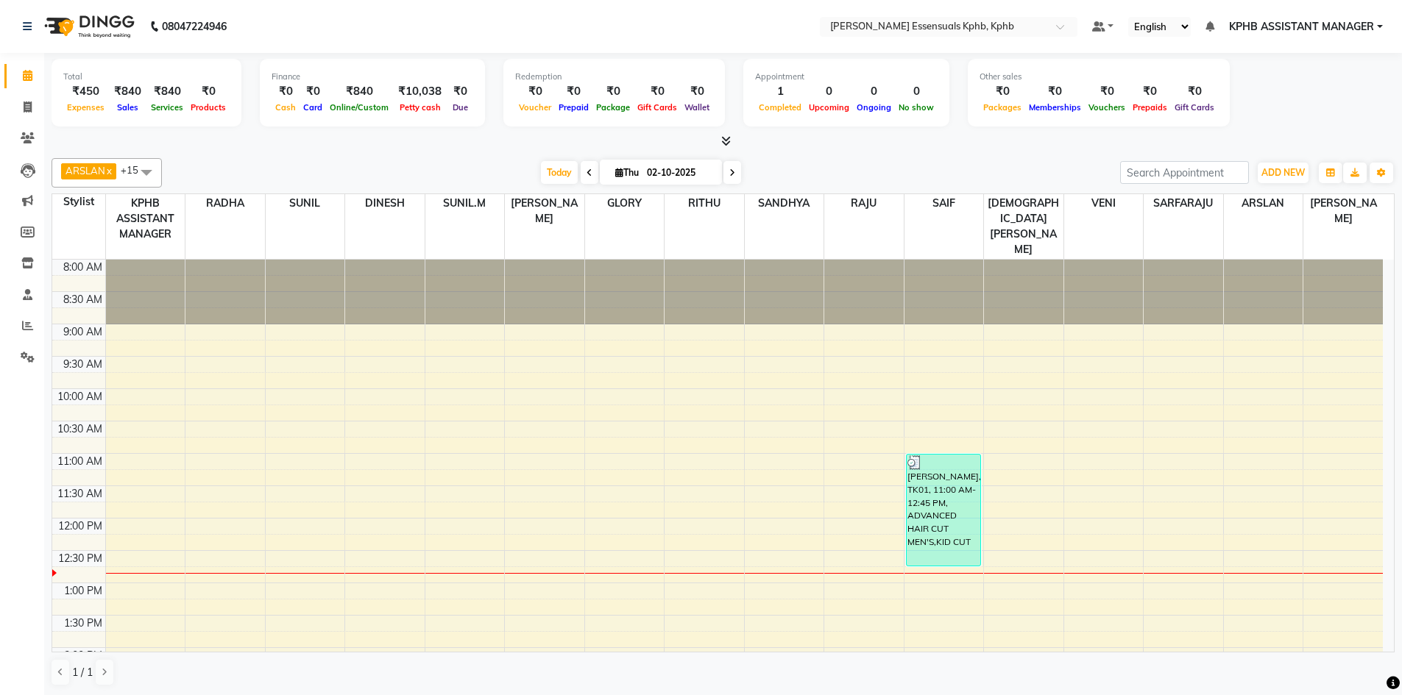
click at [295, 299] on div at bounding box center [305, 292] width 79 height 65
